Goal: Complete application form

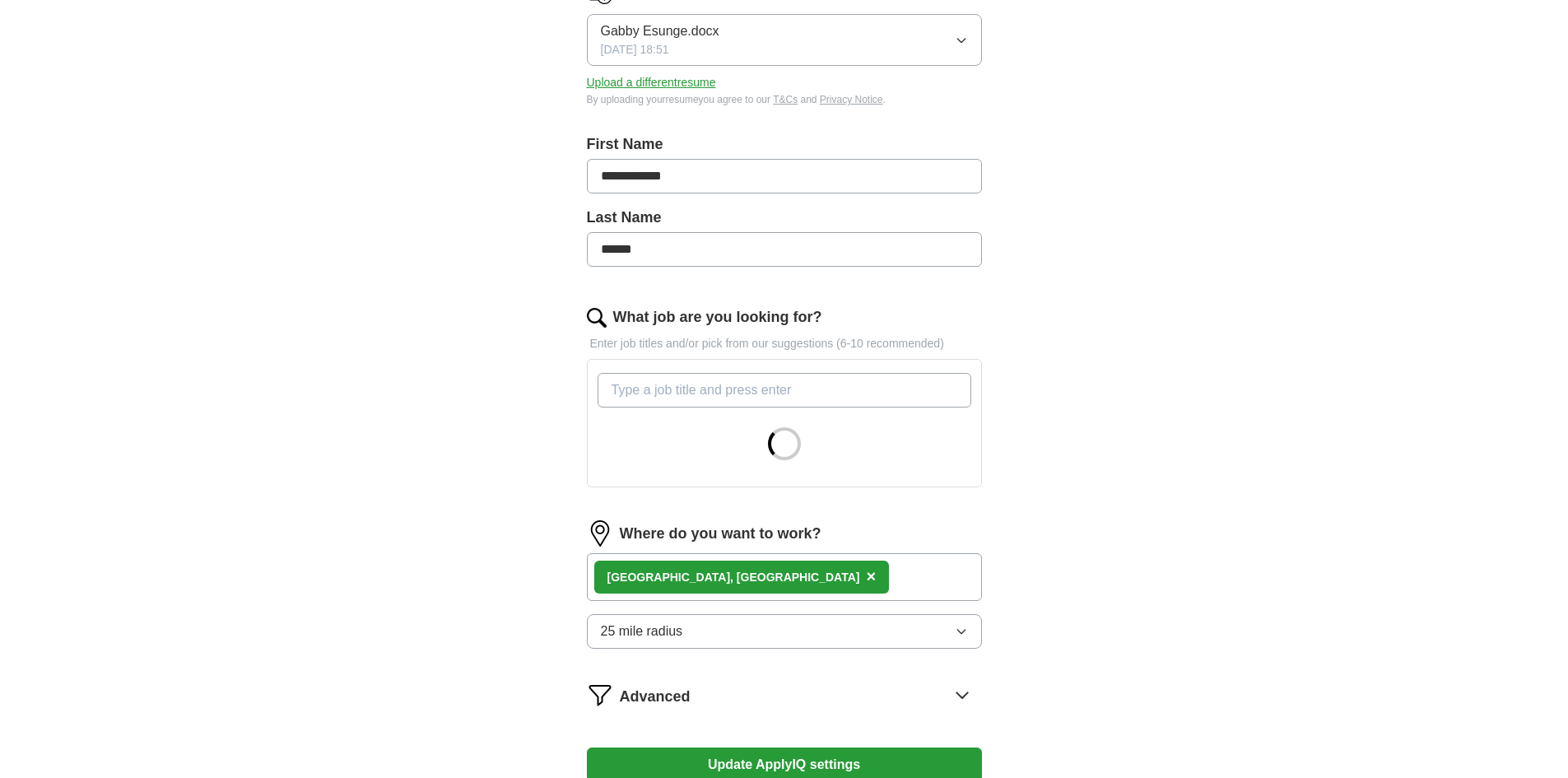
scroll to position [494, 0]
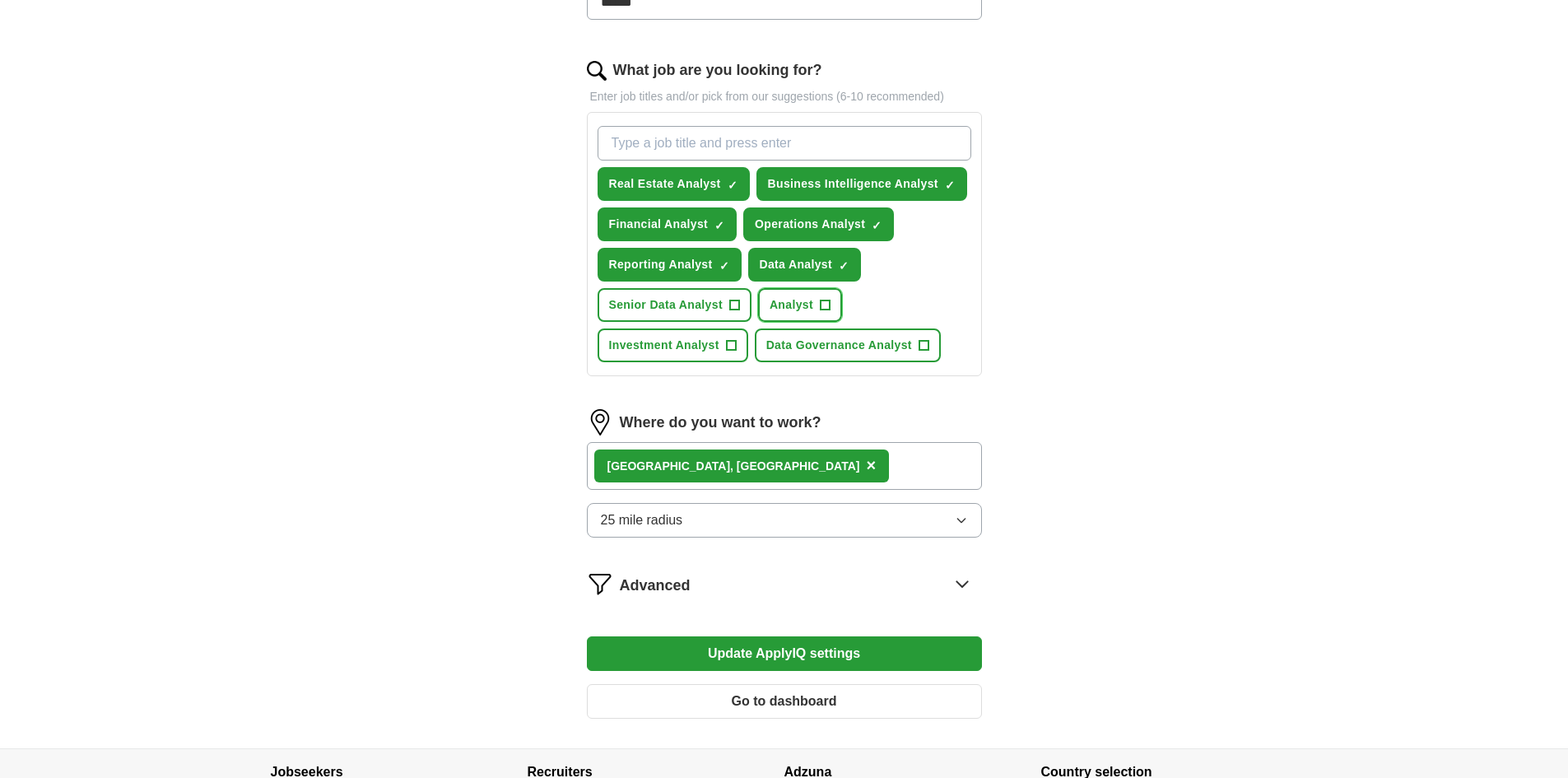
click at [842, 308] on button "Analyst +" at bounding box center [800, 305] width 84 height 34
click at [735, 341] on span "+" at bounding box center [731, 345] width 10 height 13
click at [928, 344] on span "+" at bounding box center [923, 345] width 10 height 13
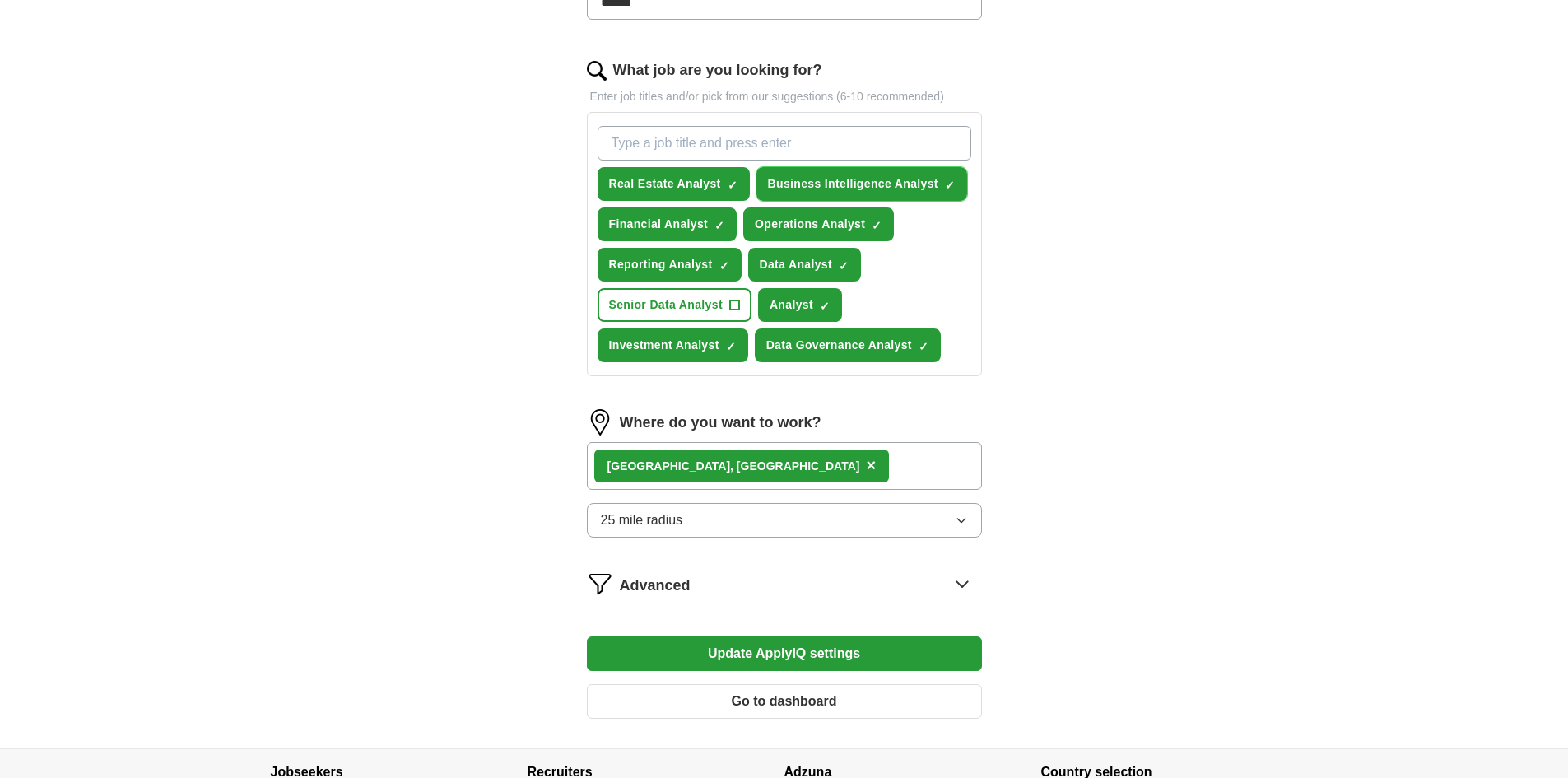
click at [0, 0] on span "×" at bounding box center [0, 0] width 0 height 0
click at [739, 144] on input "What job are you looking for?" at bounding box center [784, 144] width 374 height 35
paste input "Economic / Research Analyst"
type input "Economic / Research Analyst"
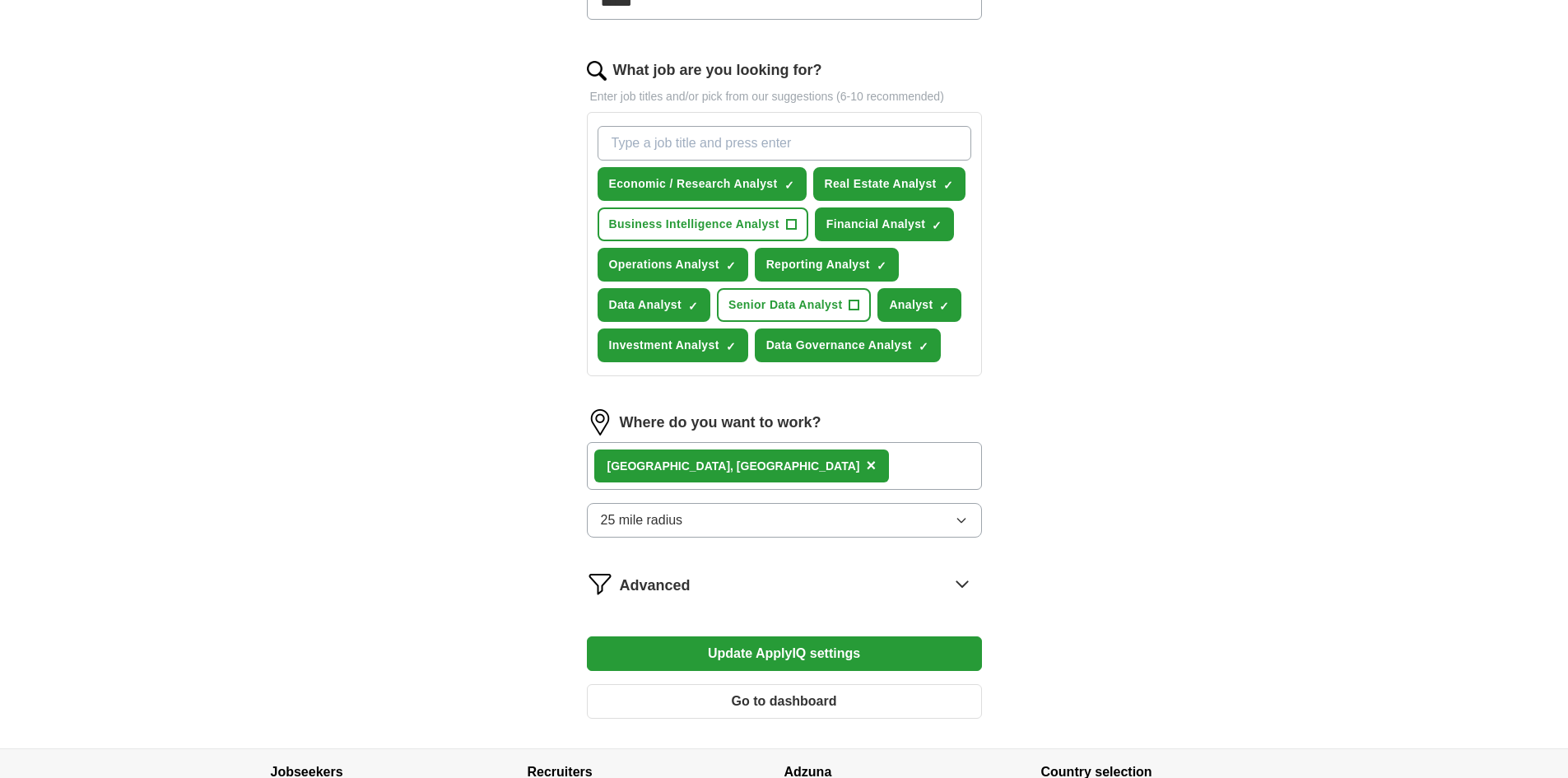
paste input "Private Equity"
type input "Private Equity"
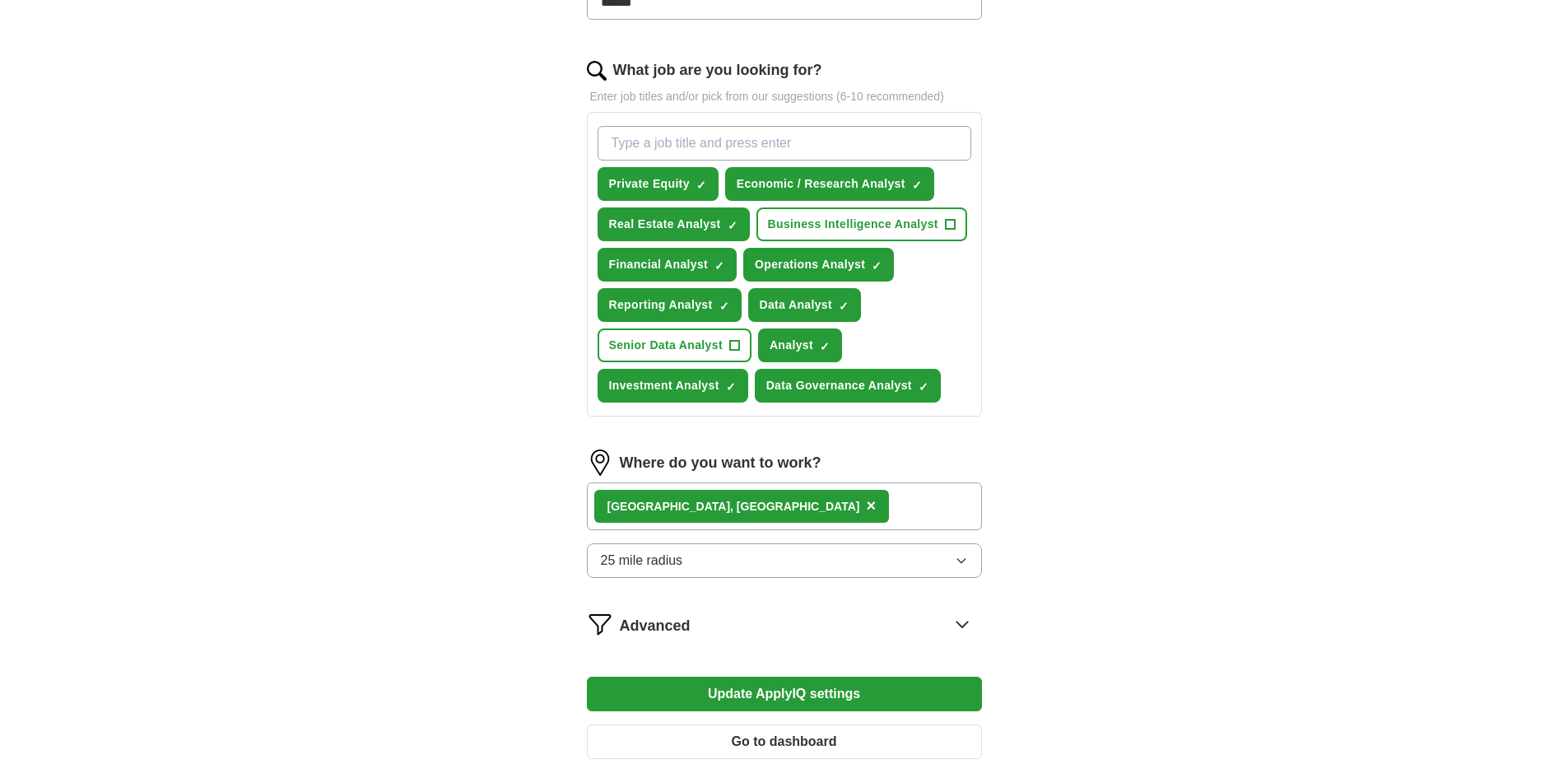
paste input "Consulting – Labor & Employment / Economic Consulting"
type input "Consulting – Labor & Employment / Economic Consulting"
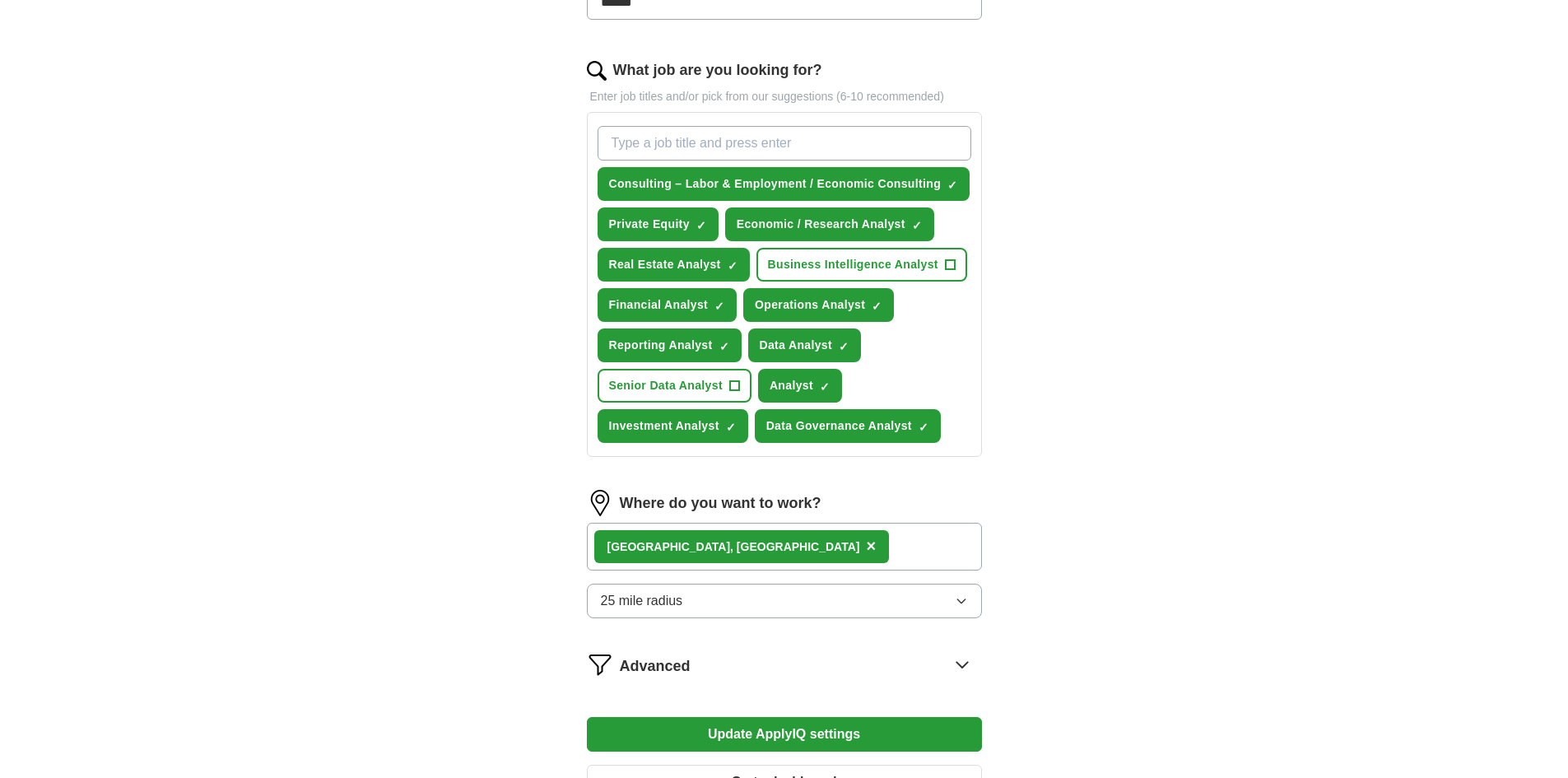
scroll to position [729, 0]
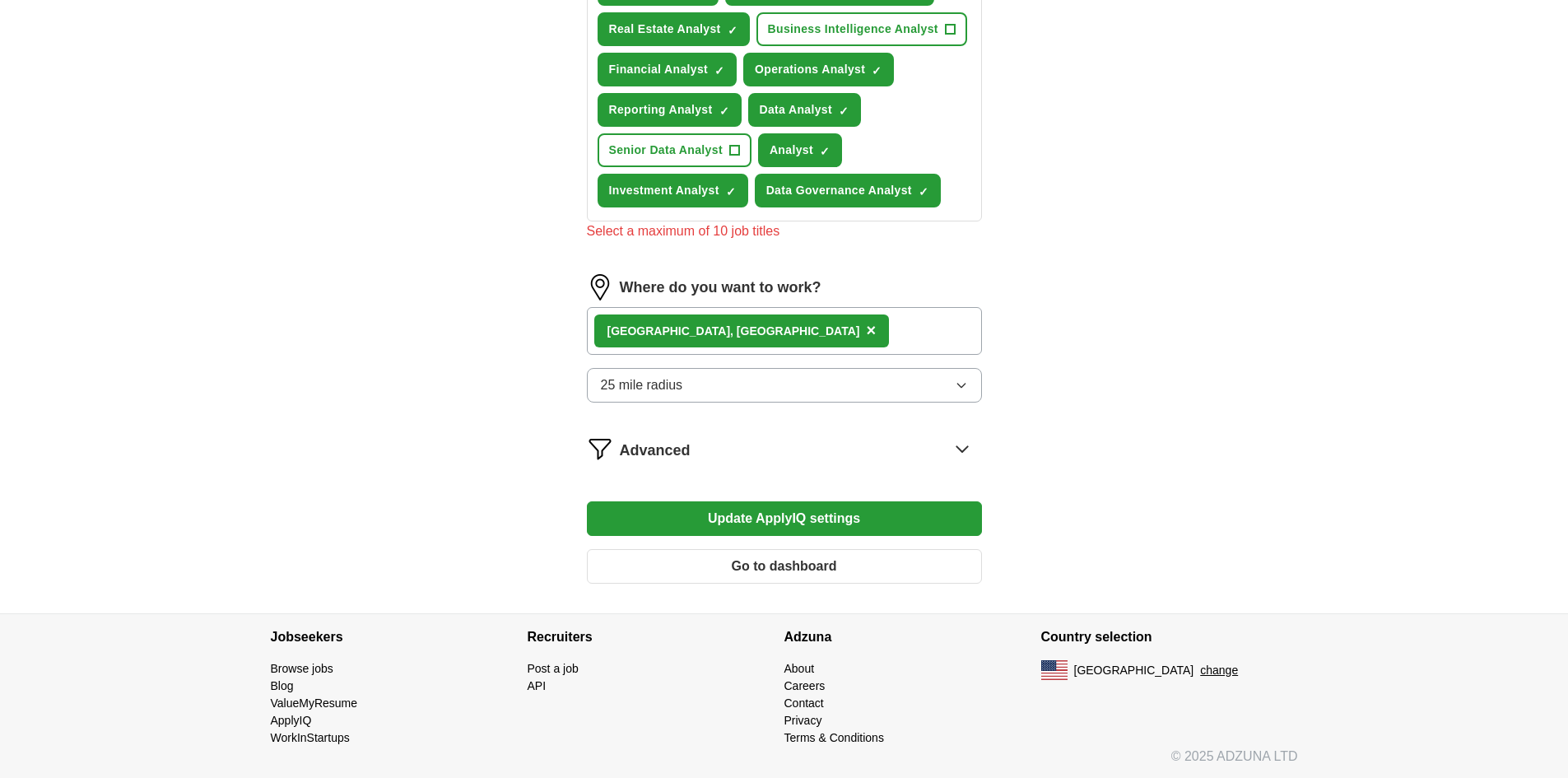
click at [794, 517] on form "**********" at bounding box center [784, 46] width 395 height 1102
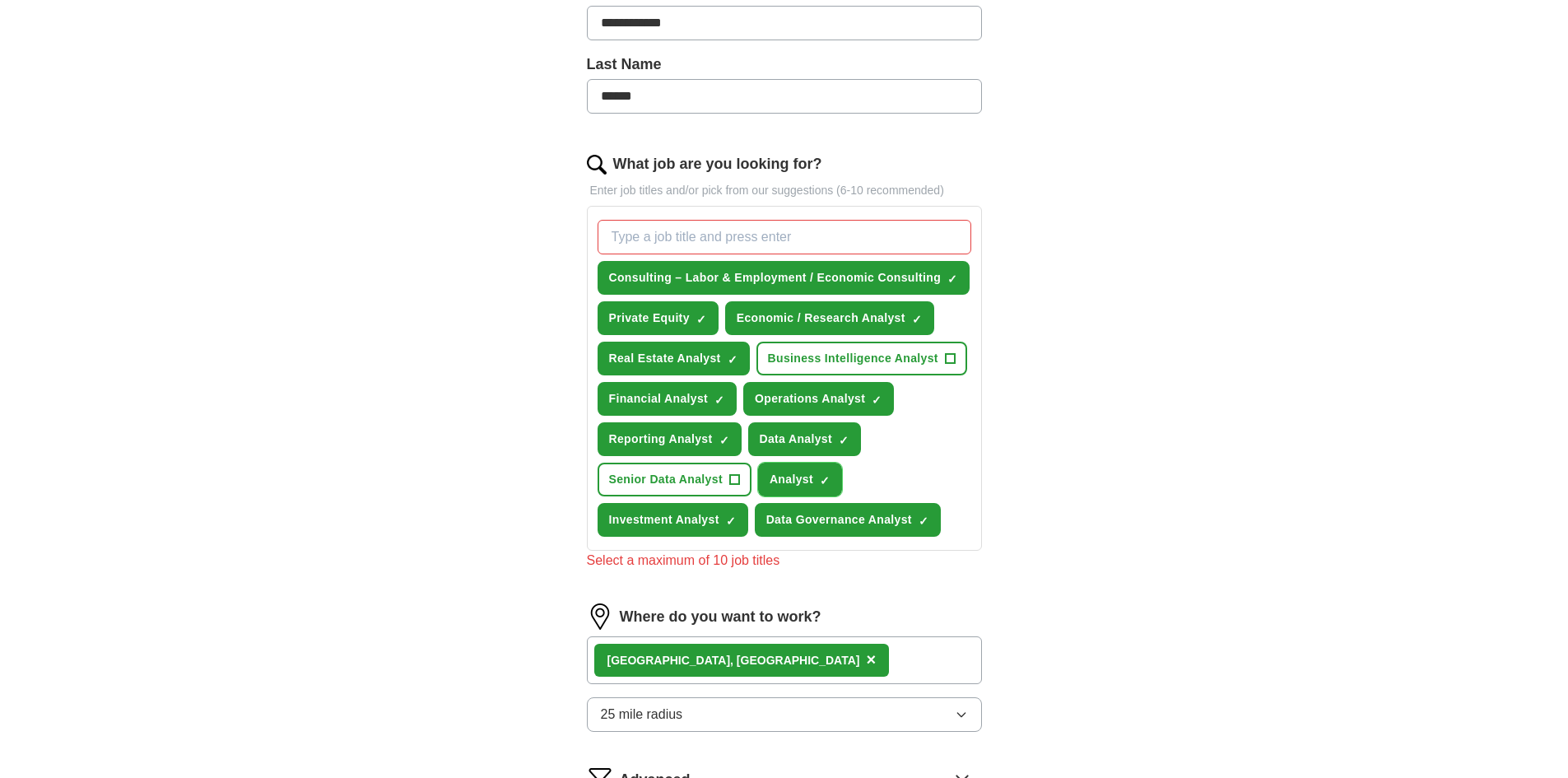
click at [0, 0] on span "×" at bounding box center [0, 0] width 0 height 0
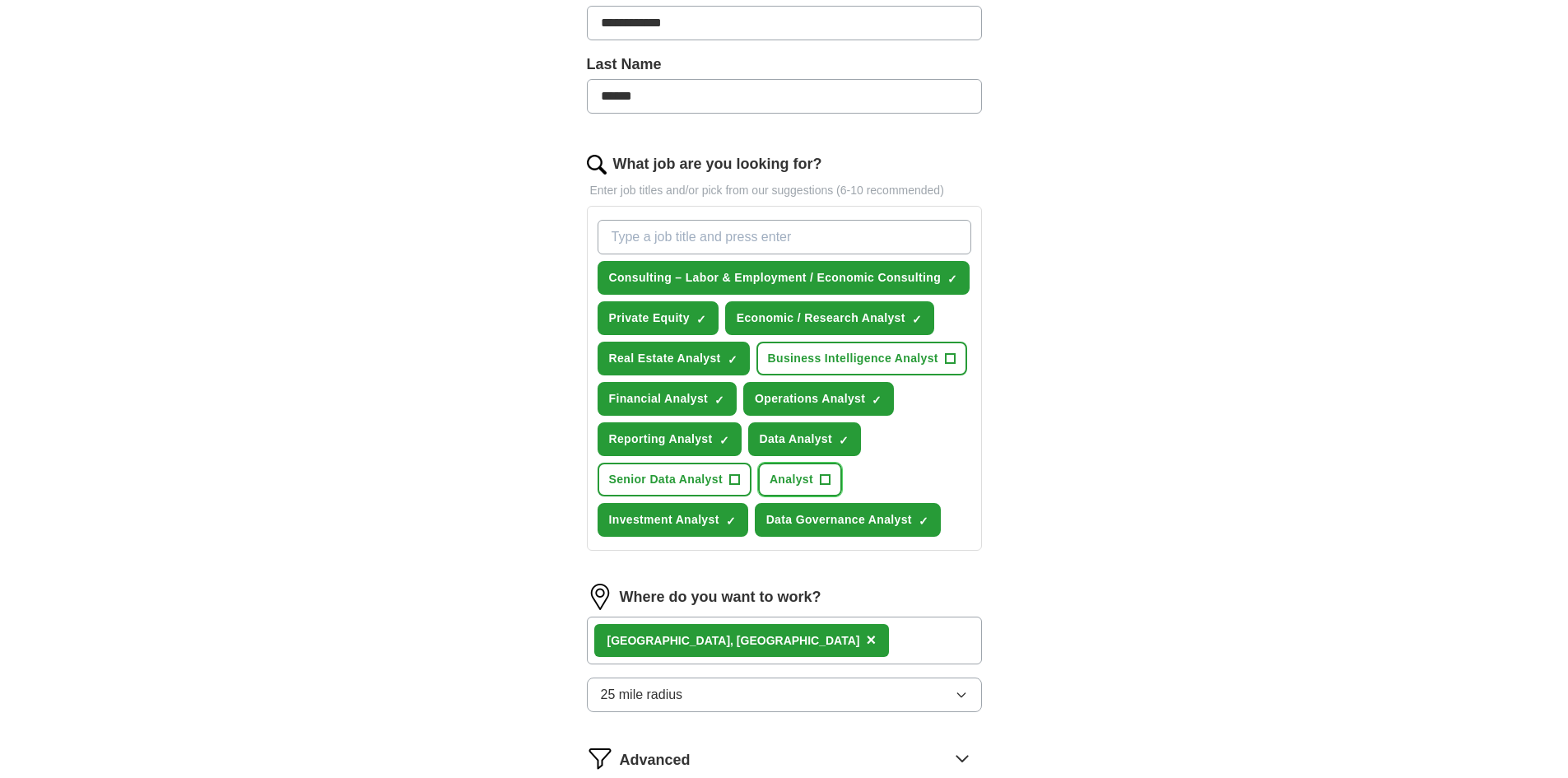
scroll to position [729, 0]
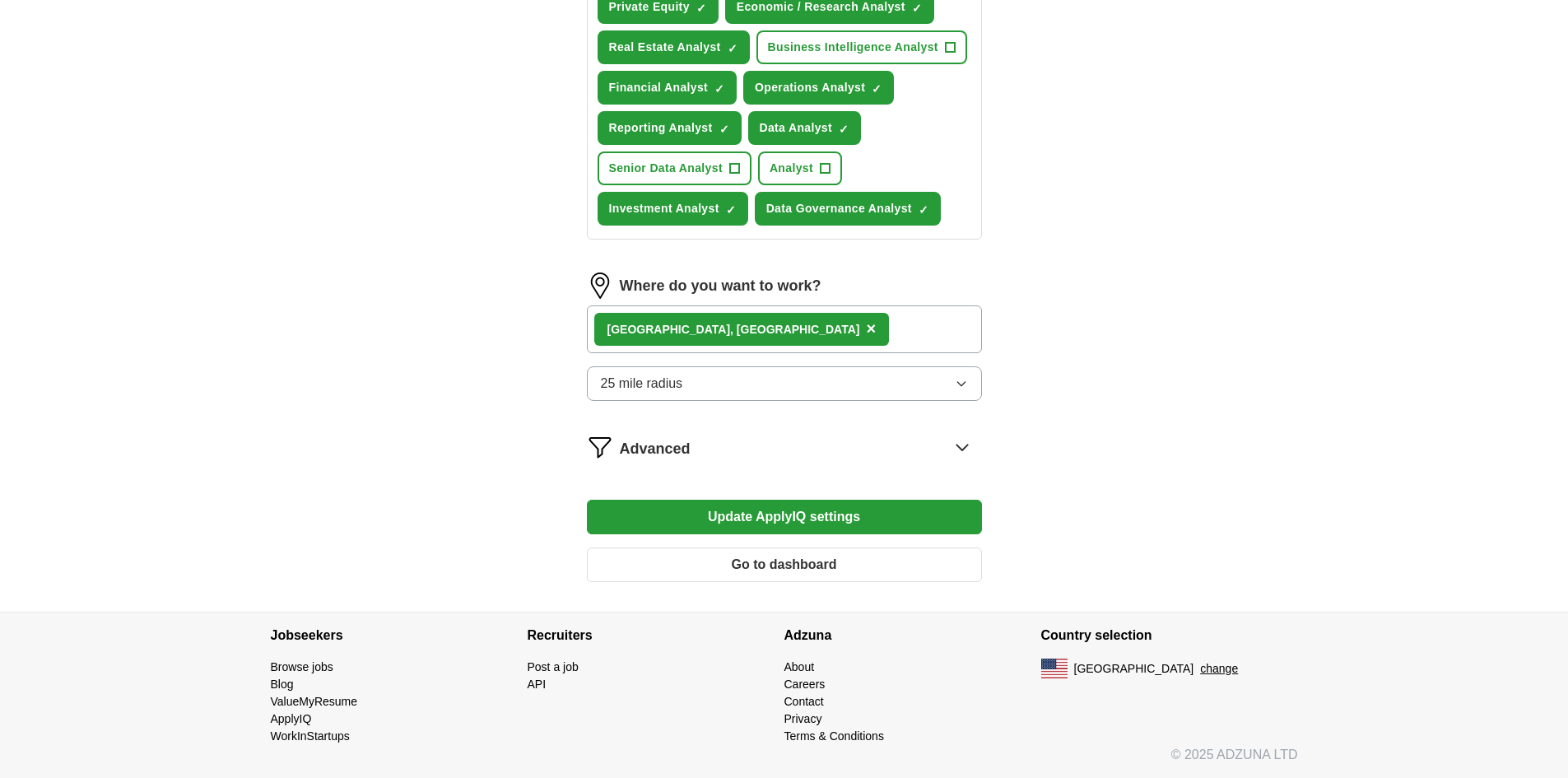
click at [792, 514] on button "Update ApplyIQ settings" at bounding box center [784, 517] width 395 height 35
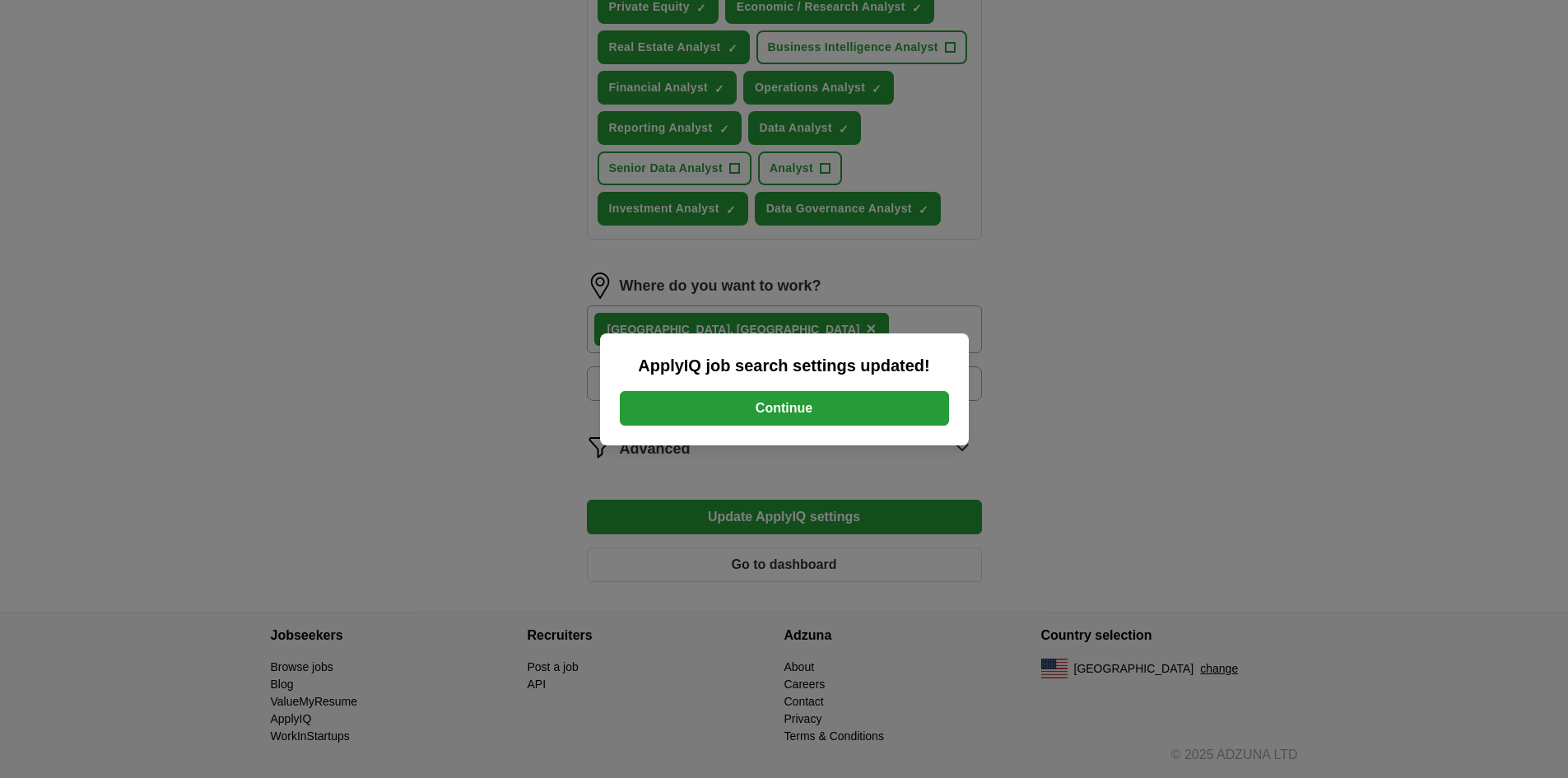
click at [770, 414] on button "Continue" at bounding box center [784, 409] width 329 height 35
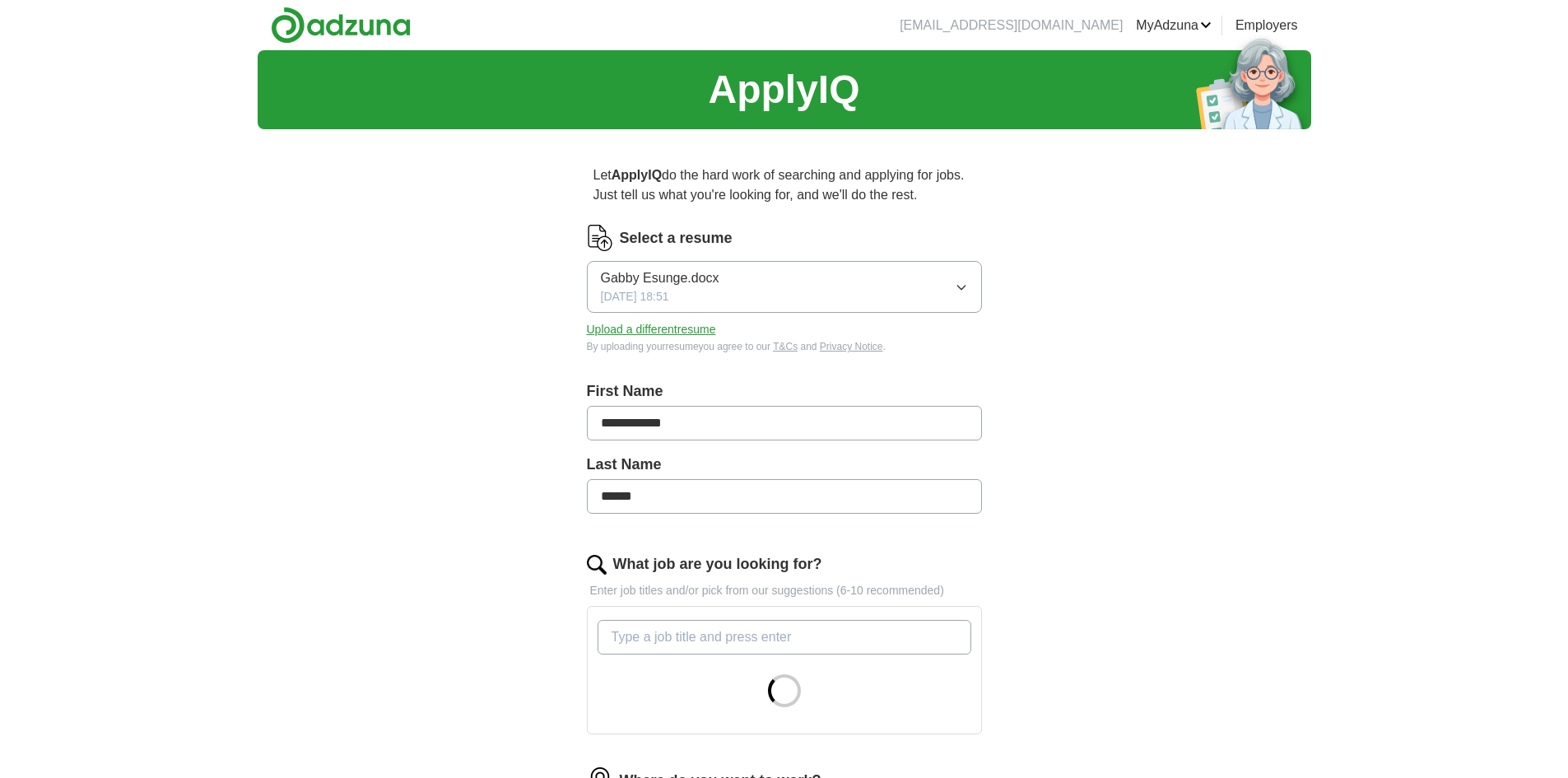
click at [712, 284] on span "Gabby Esunge.docx" at bounding box center [660, 278] width 119 height 19
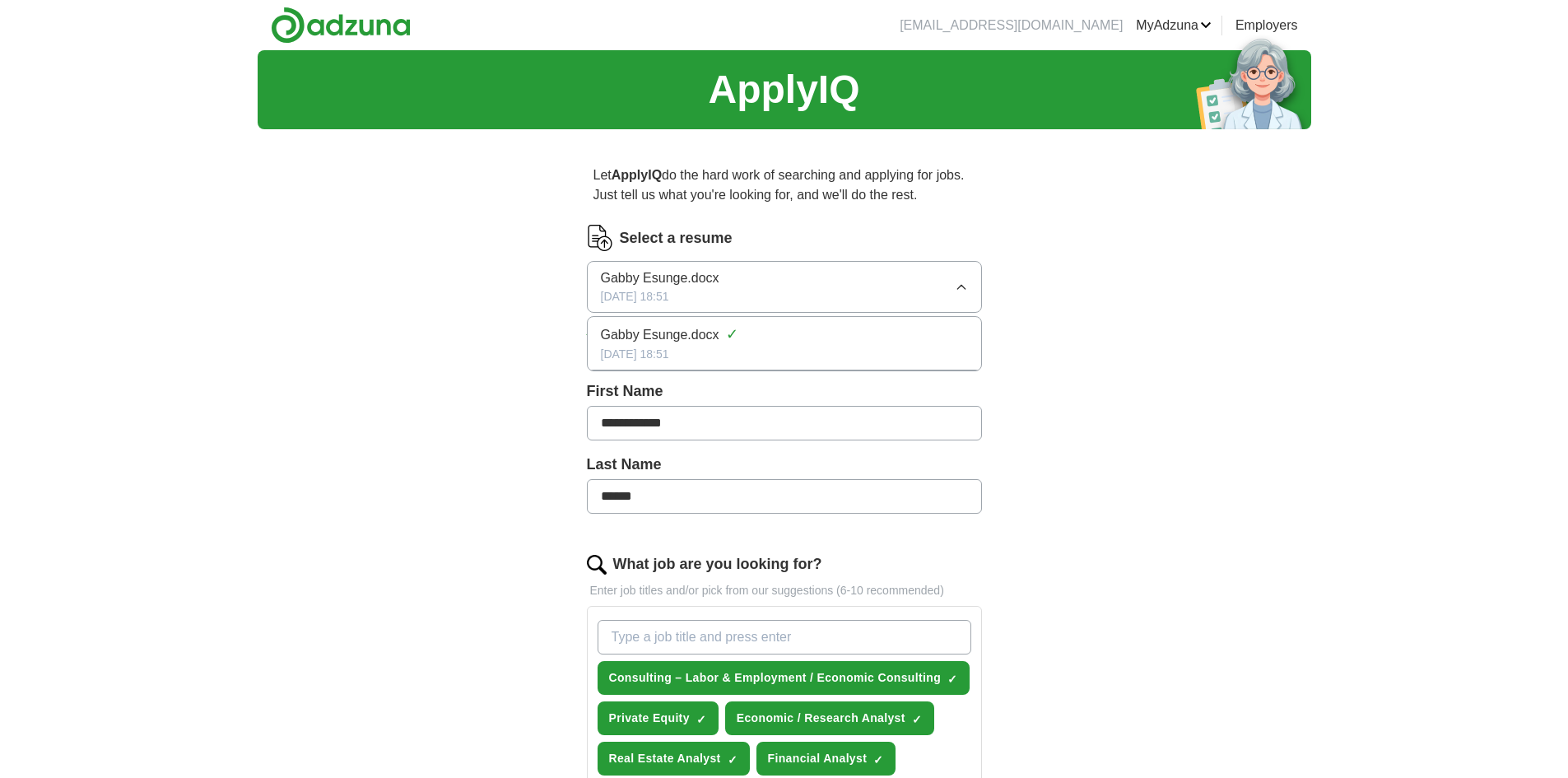
click at [712, 284] on span "Gabby Esunge.docx" at bounding box center [660, 278] width 119 height 19
